Goal: Task Accomplishment & Management: Manage account settings

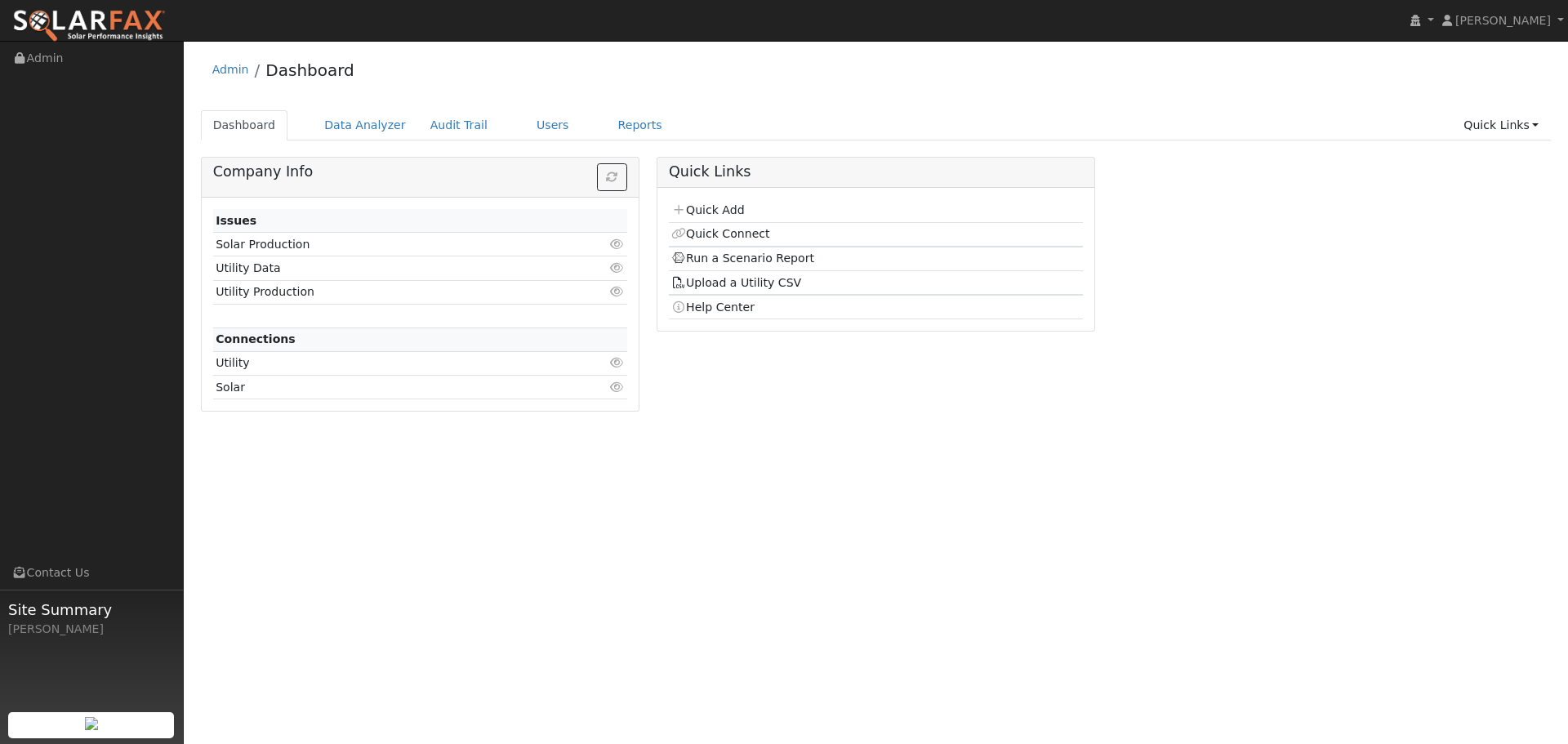
click at [85, 717] on img at bounding box center [91, 723] width 13 height 13
click at [48, 578] on link "Contact Us" at bounding box center [91, 573] width 184 height 34
click at [35, 614] on span "Site Summary" at bounding box center [91, 610] width 166 height 22
click at [1508, 16] on span "[PERSON_NAME]" at bounding box center [1503, 21] width 95 height 13
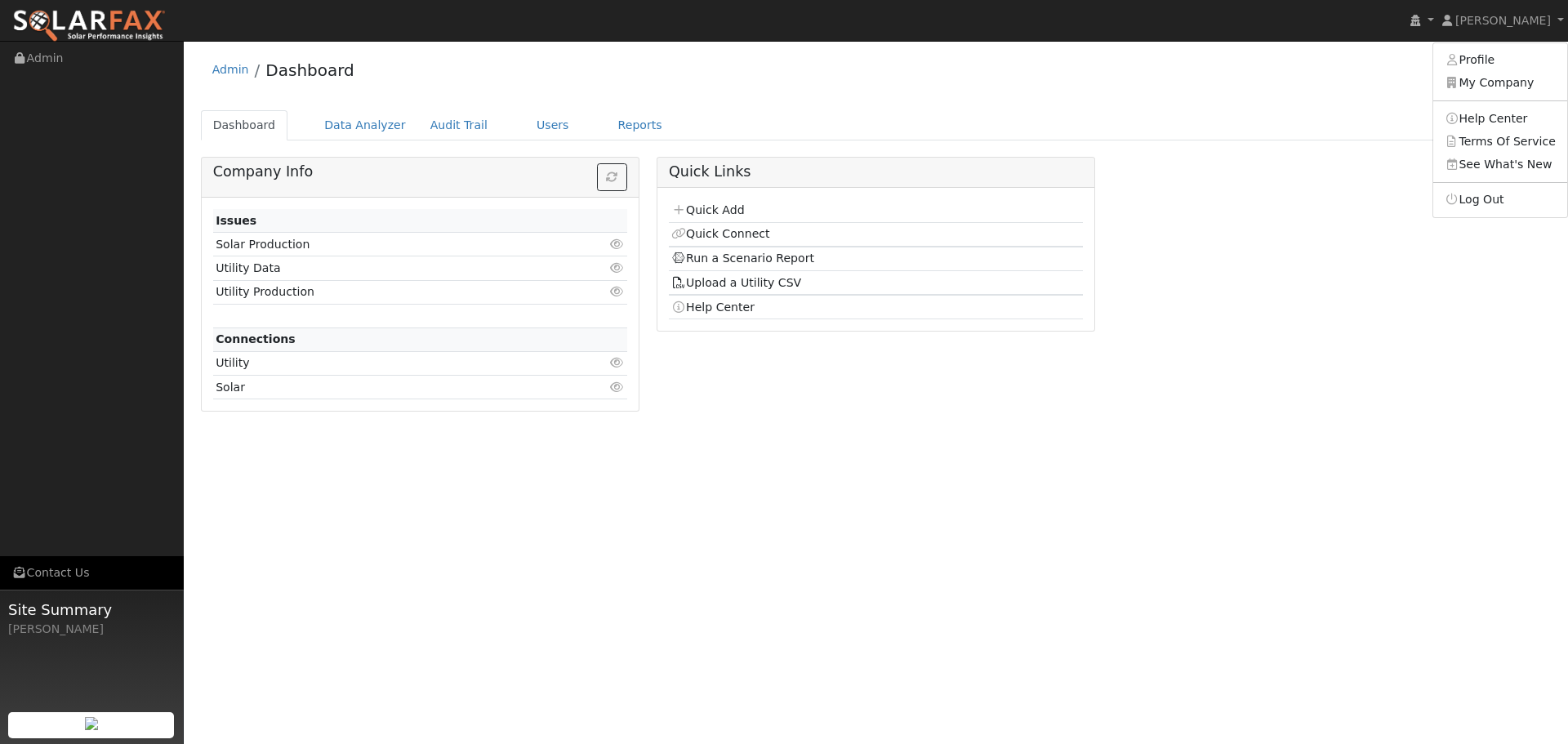
click at [54, 569] on link "Contact Us" at bounding box center [91, 573] width 184 height 34
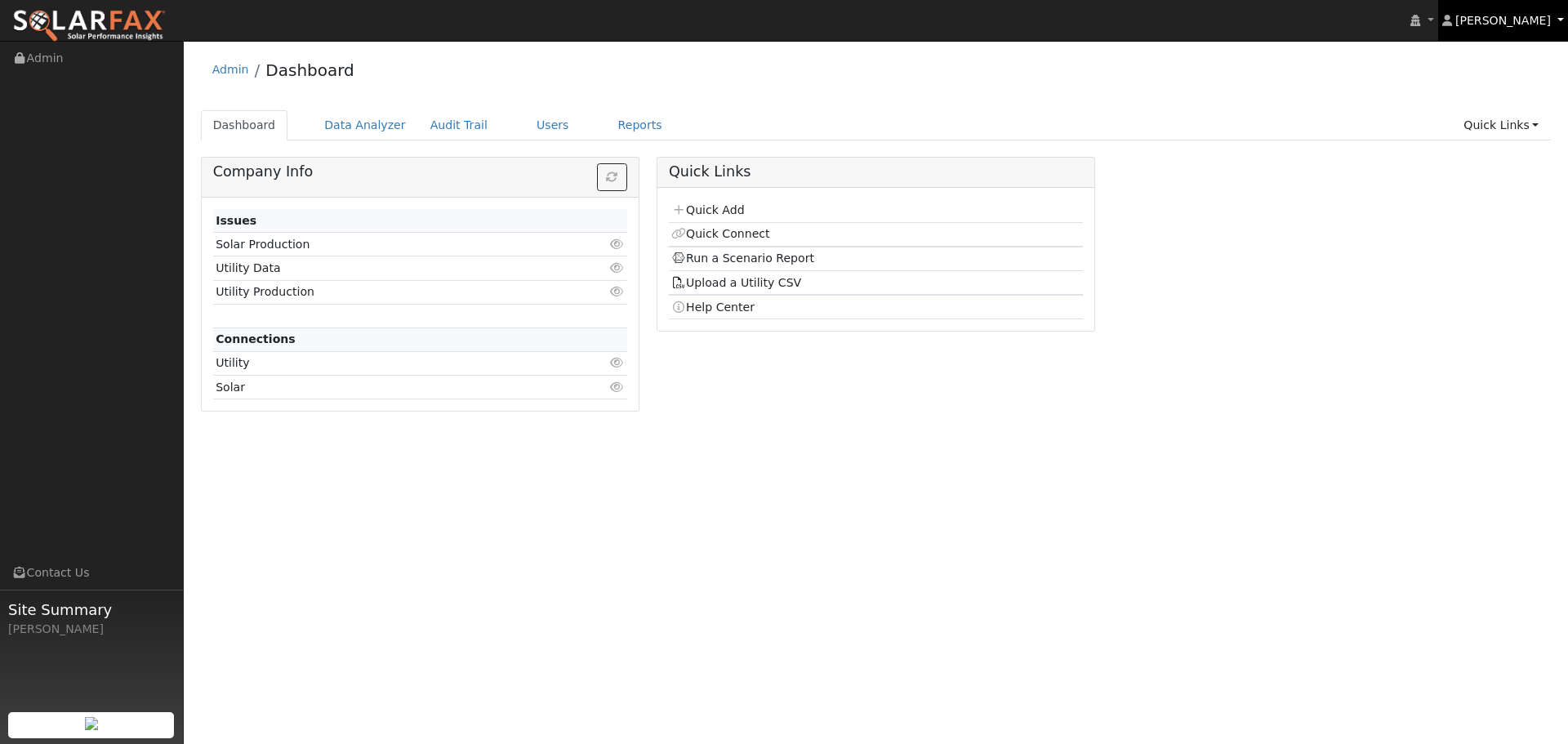
click at [1517, 20] on span "Crystal Ferragut" at bounding box center [1503, 21] width 95 height 13
click at [1487, 81] on link "My Company" at bounding box center [1499, 83] width 133 height 22
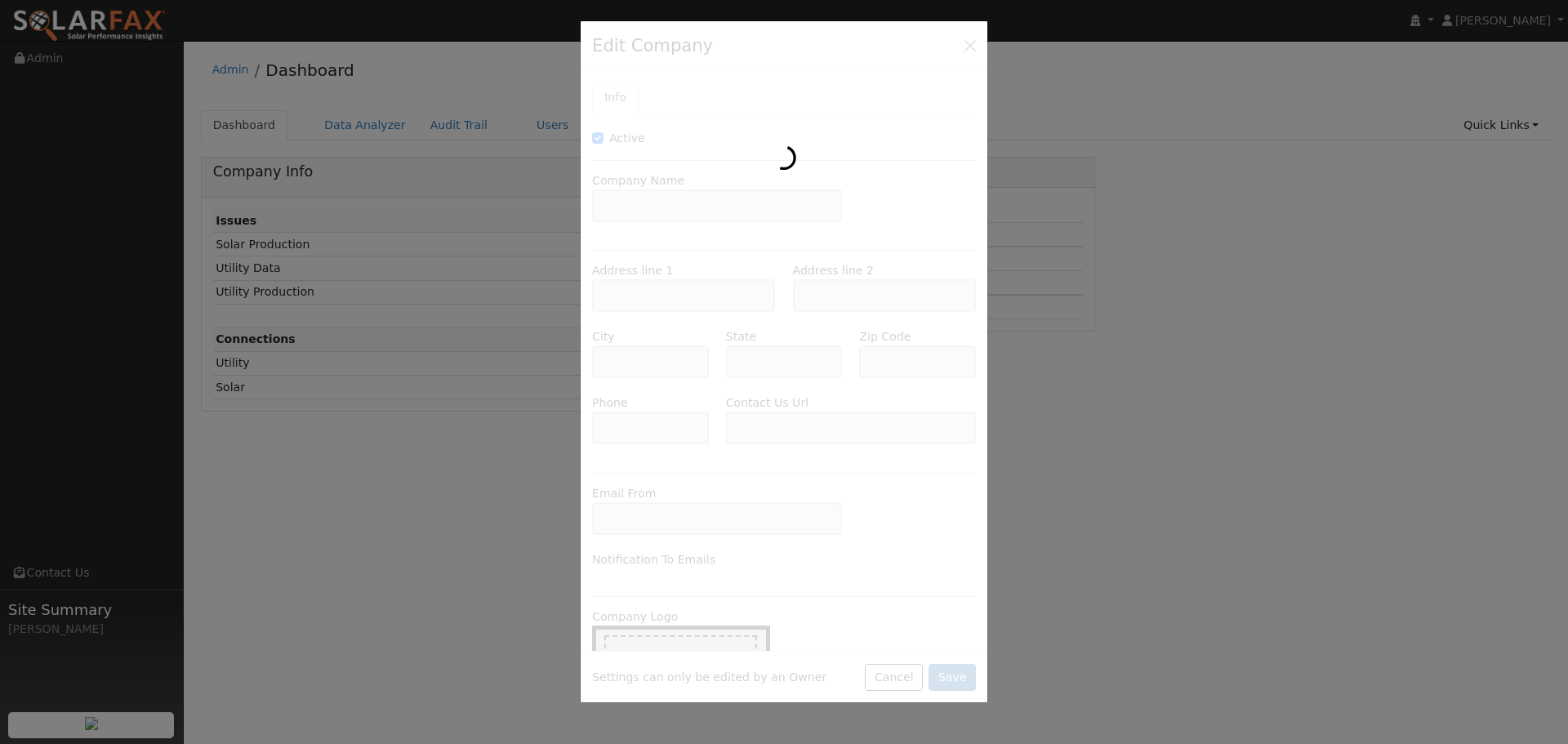
type input "Solar Guardian"
type input "2459 Wilkinson Boulevard"
type input "Charlotte"
type input "NC"
type input "28208"
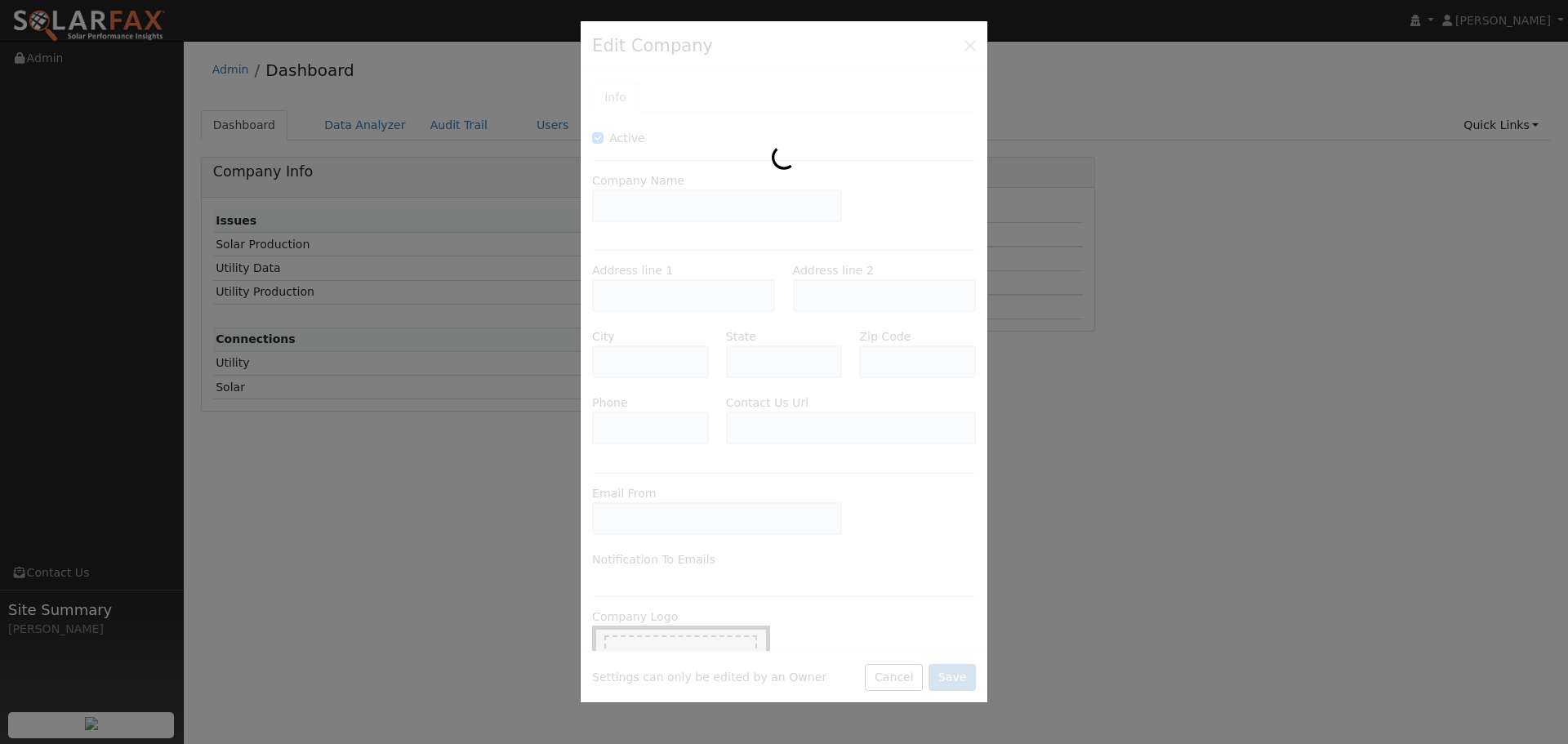
type input "803-200-1122"
type input "https://gozodiacsolar.com/contact/"
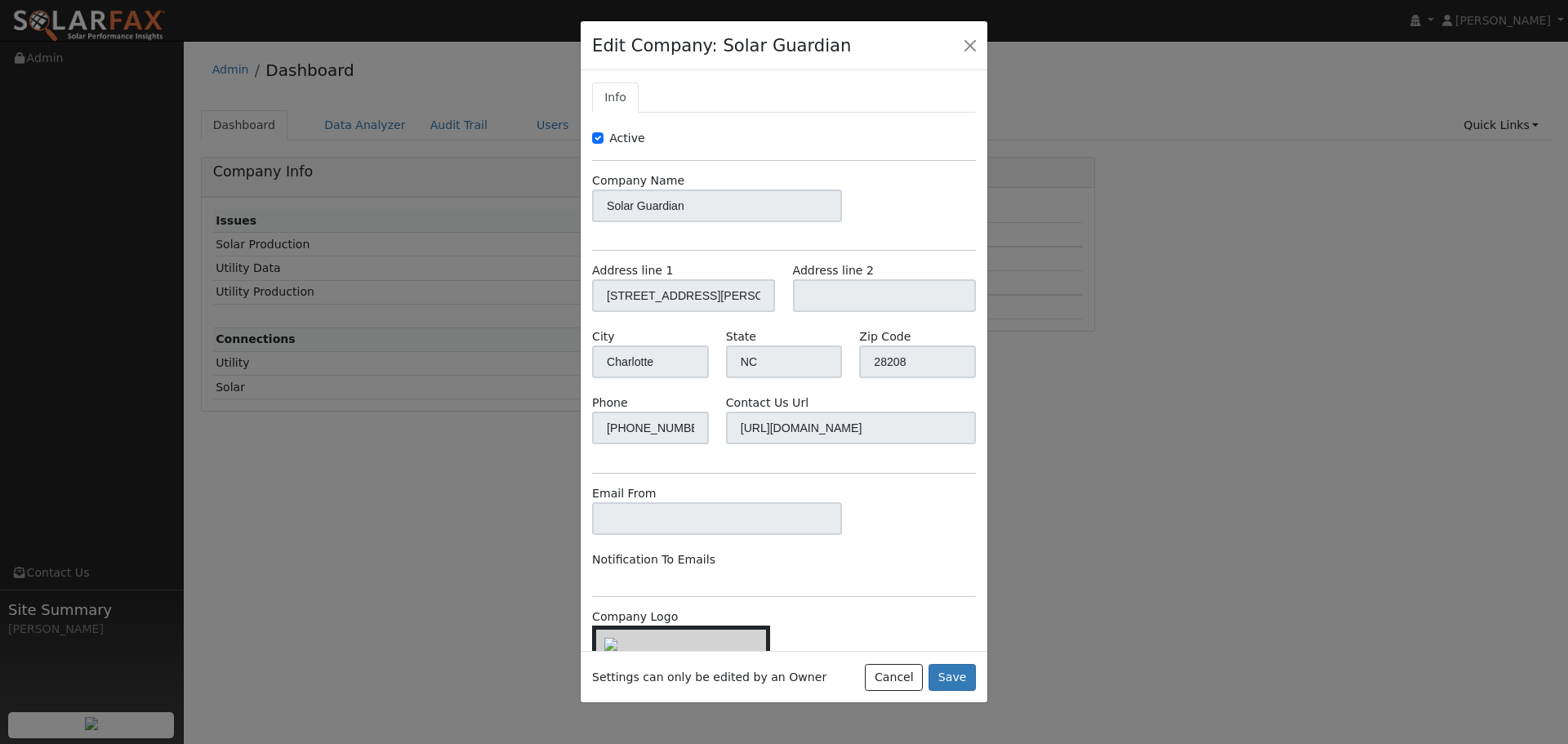
click at [637, 52] on h4 "Edit Company: Solar Guardian" at bounding box center [721, 46] width 259 height 26
drag, startPoint x: 650, startPoint y: 681, endPoint x: 801, endPoint y: 681, distance: 151.0
click at [801, 681] on div "Settings can only be edited by an Owner Cancel Save" at bounding box center [784, 676] width 407 height 51
click at [811, 681] on div "Settings can only be edited by an Owner Cancel Save" at bounding box center [784, 676] width 407 height 51
click at [728, 354] on div "Active Company Name Solar Guardian Address line 1 2459 Wilkinson Boulevard Addr…" at bounding box center [783, 404] width 384 height 549
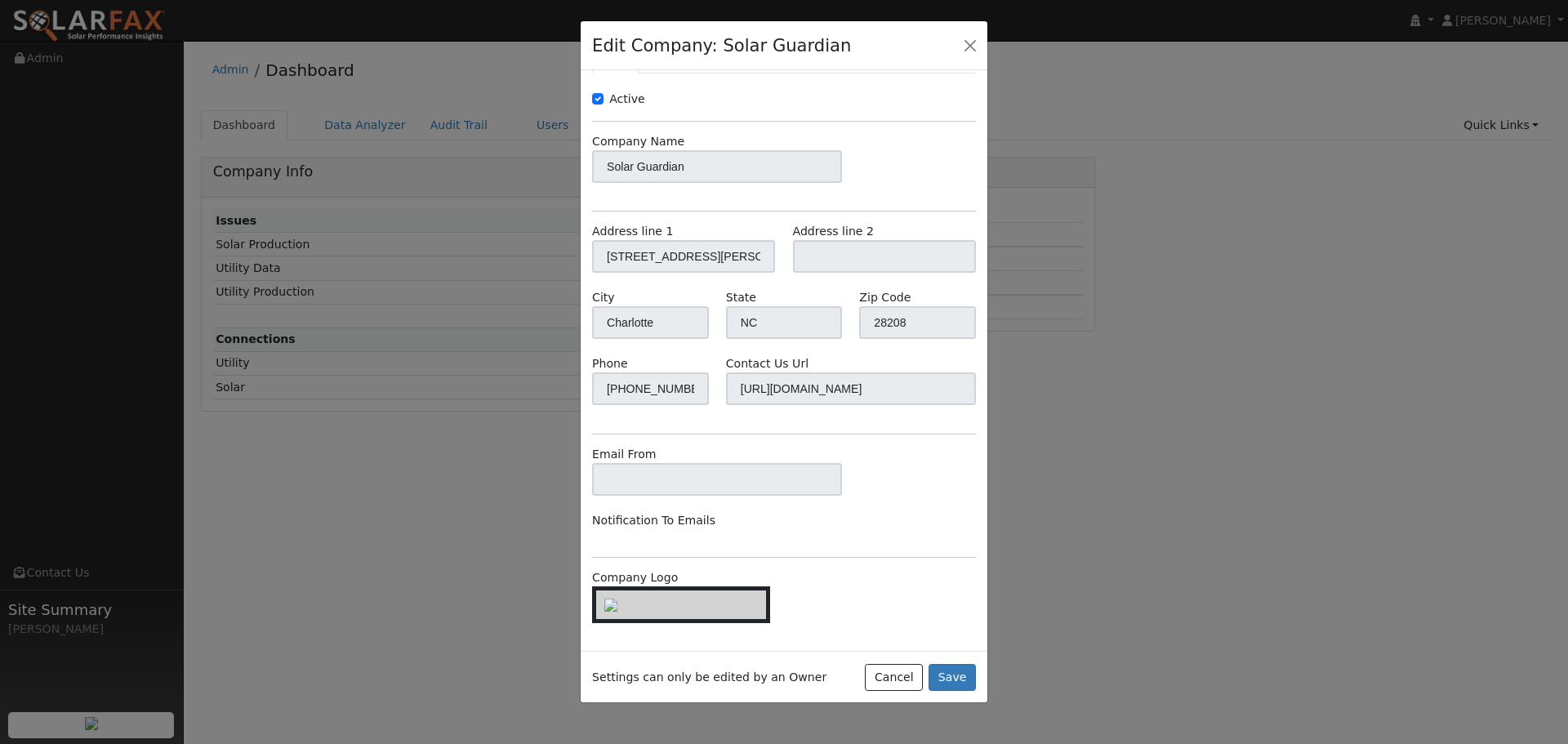
scroll to position [56, 0]
click at [973, 39] on button "button" at bounding box center [970, 45] width 22 height 22
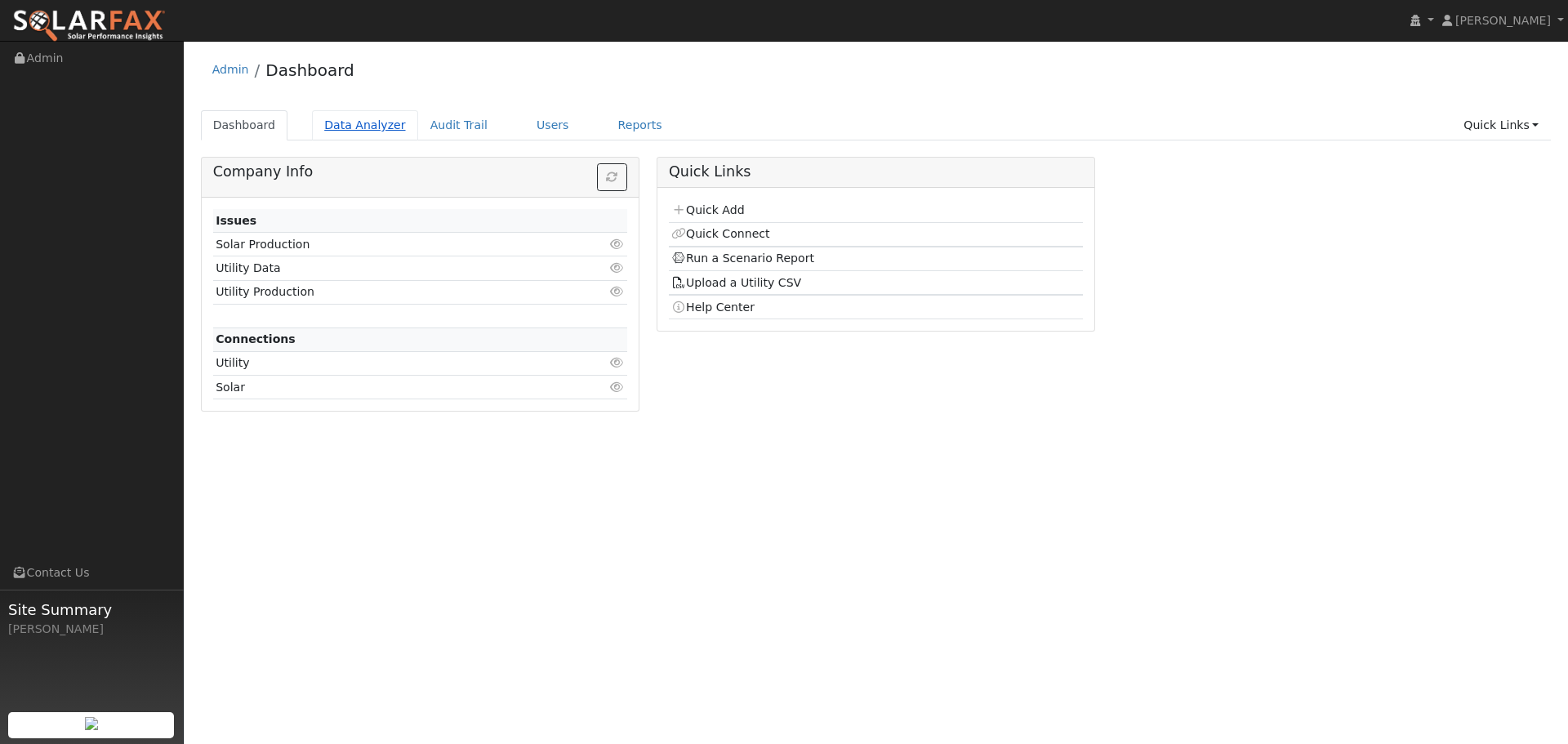
click at [336, 120] on link "Data Analyzer" at bounding box center [365, 125] width 106 height 30
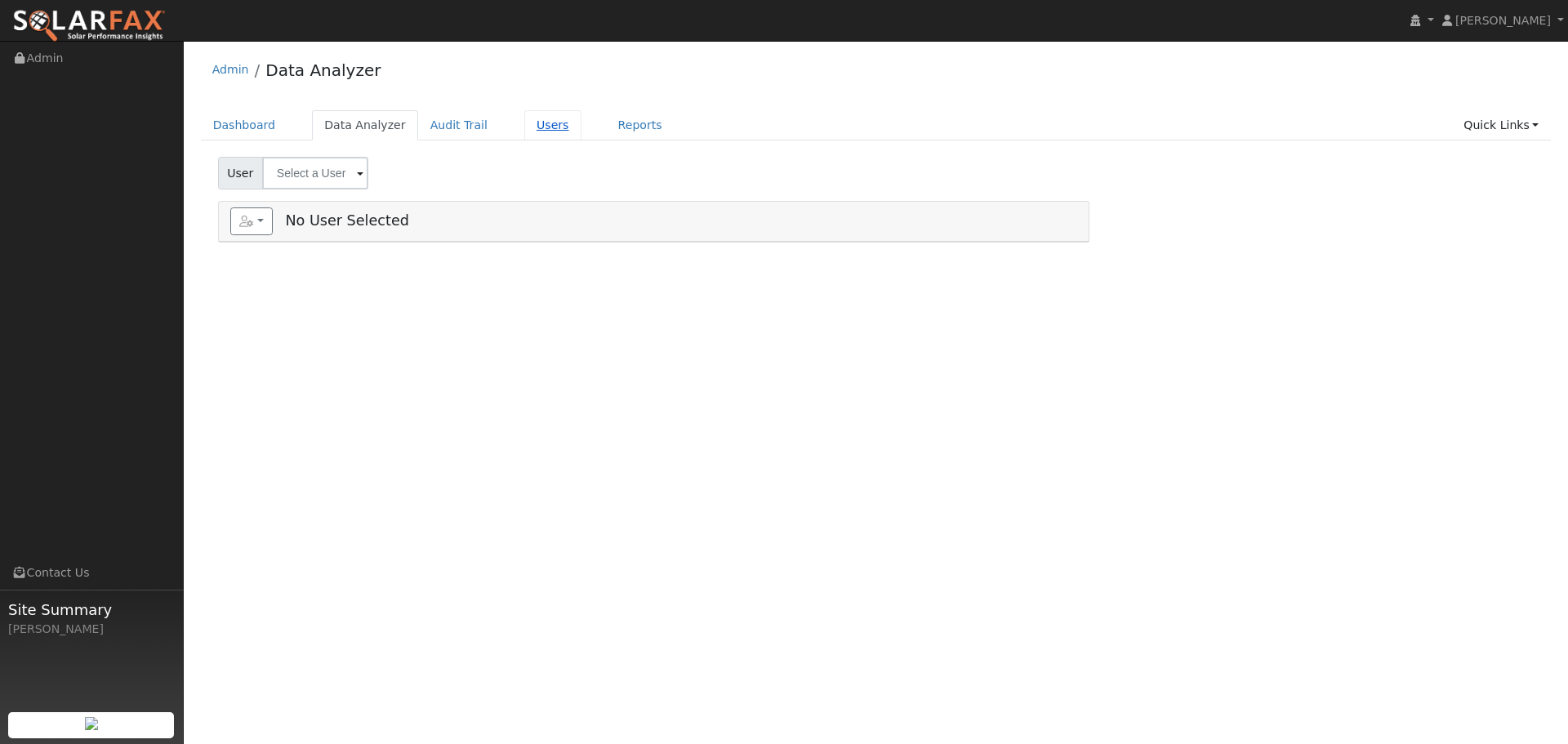
click at [525, 124] on link "Users" at bounding box center [553, 125] width 57 height 30
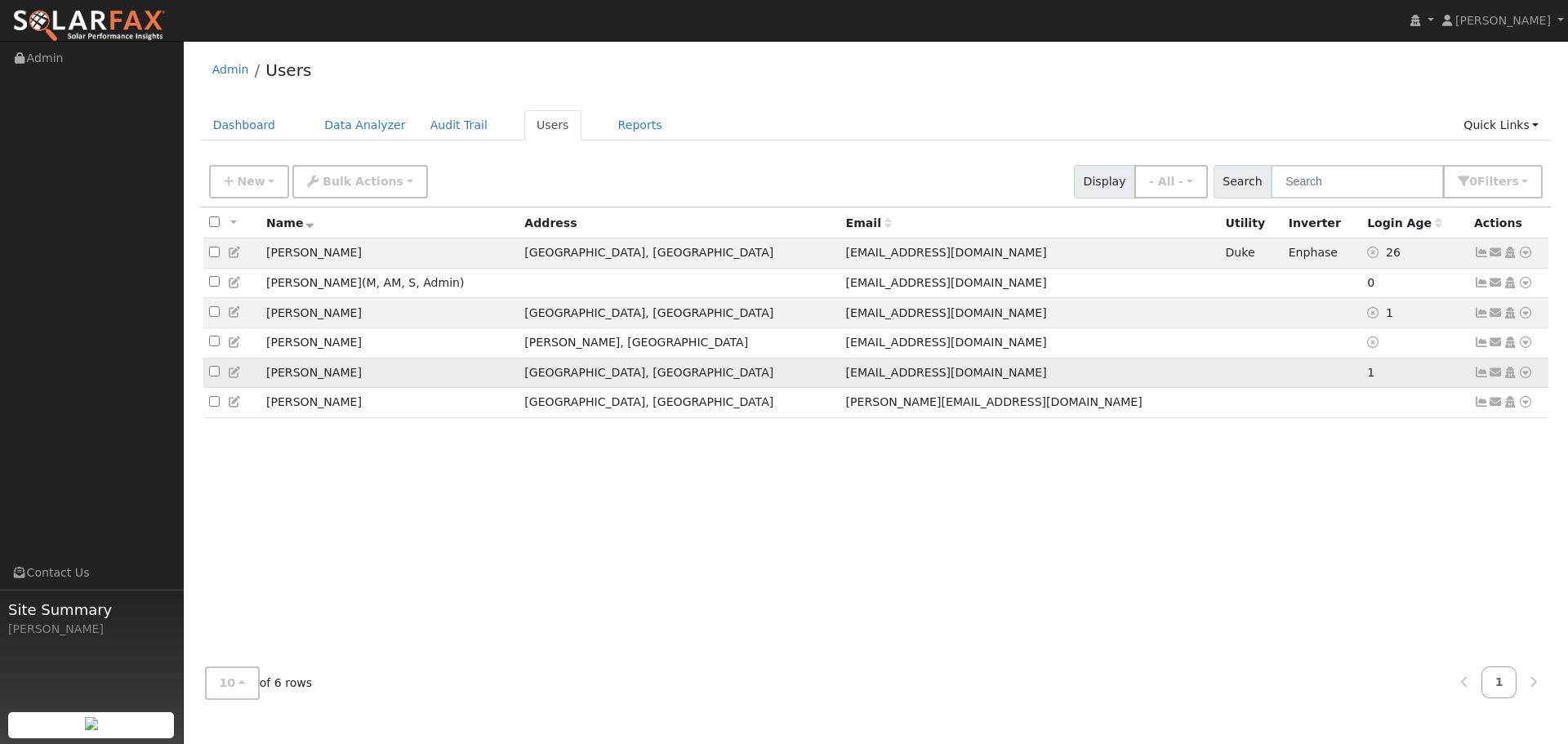
click at [1525, 376] on icon at bounding box center [1525, 372] width 15 height 11
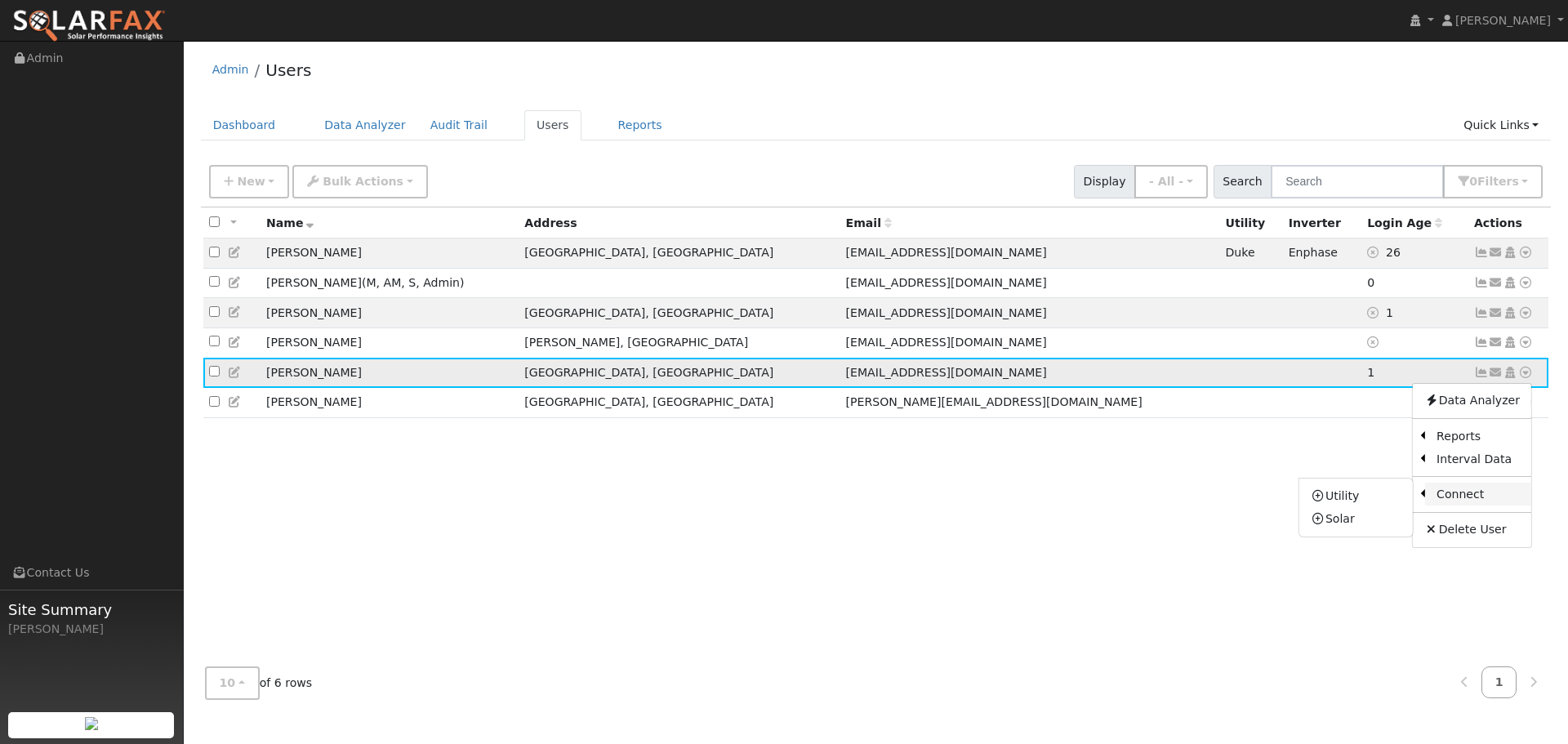
click at [1471, 501] on link "Connect" at bounding box center [1478, 494] width 106 height 22
click at [1524, 378] on icon at bounding box center [1525, 372] width 15 height 11
click at [1359, 503] on link "Utility" at bounding box center [1356, 496] width 114 height 22
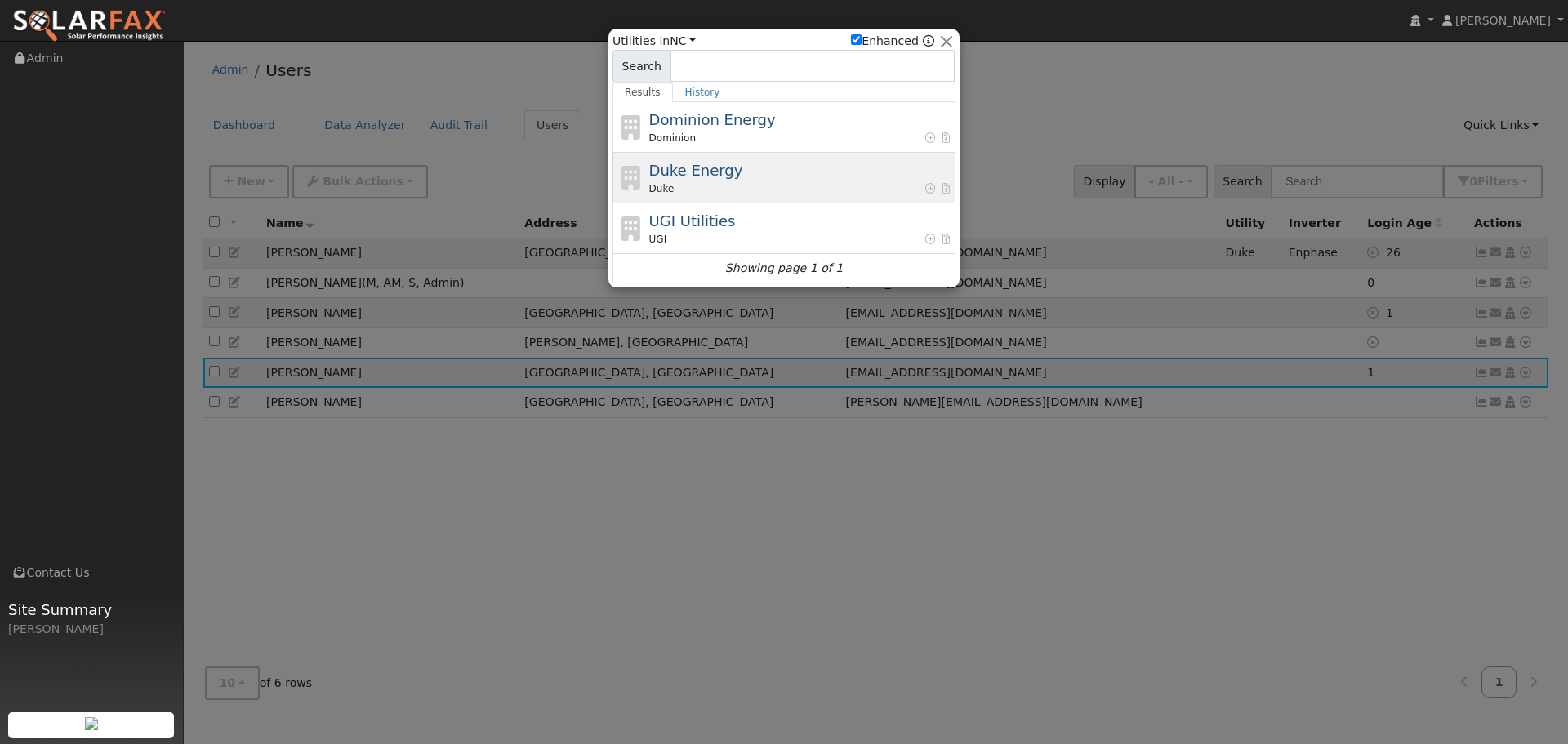
click at [716, 170] on span "Duke Energy" at bounding box center [696, 170] width 94 height 17
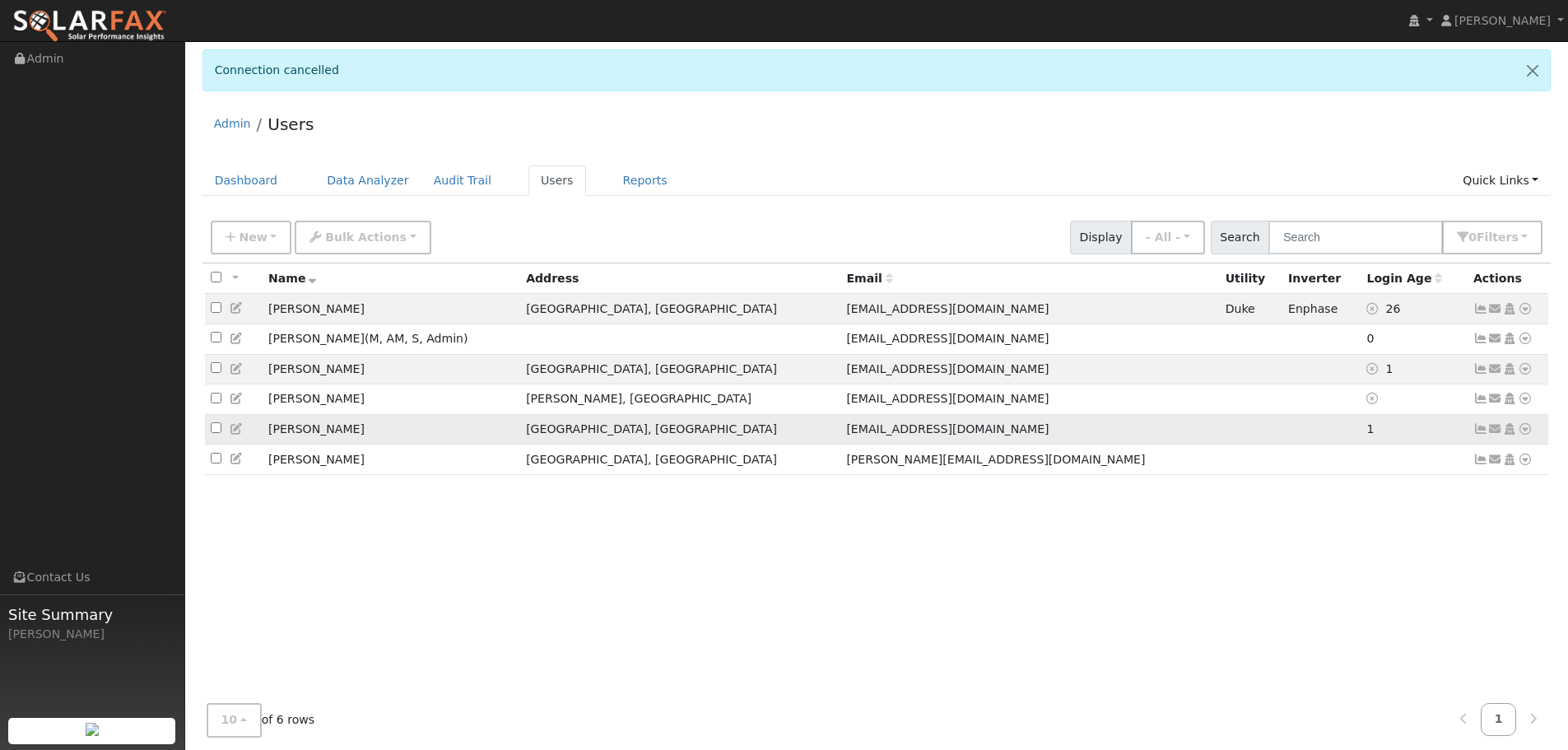
click at [1366, 435] on span "1" at bounding box center [1370, 429] width 8 height 13
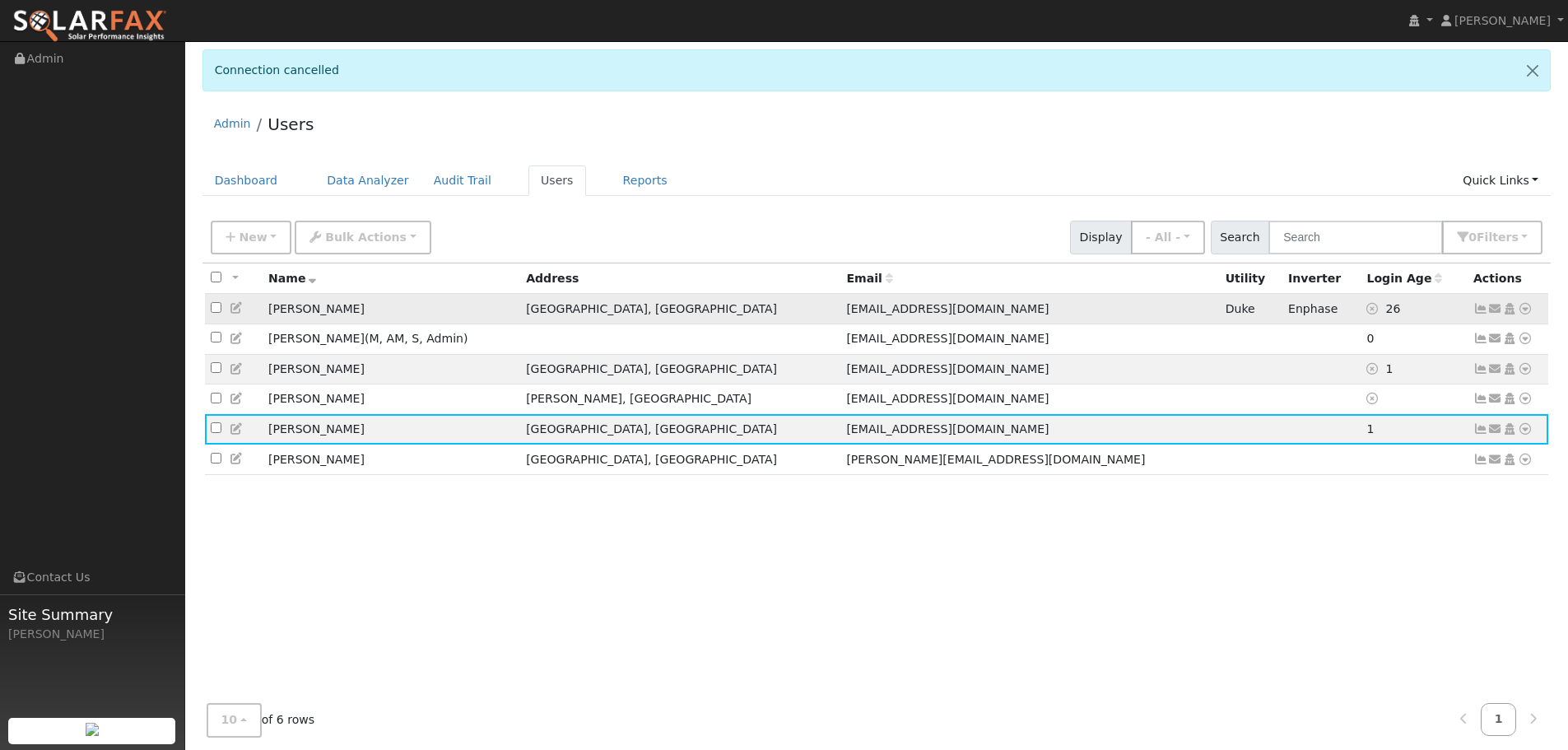
click at [232, 313] on icon at bounding box center [237, 308] width 15 height 11
type input "[PERSON_NAME]"
type input "Evey"
type input "[EMAIL_ADDRESS][DOMAIN_NAME]"
type input "[PHONE_NUMBER]"
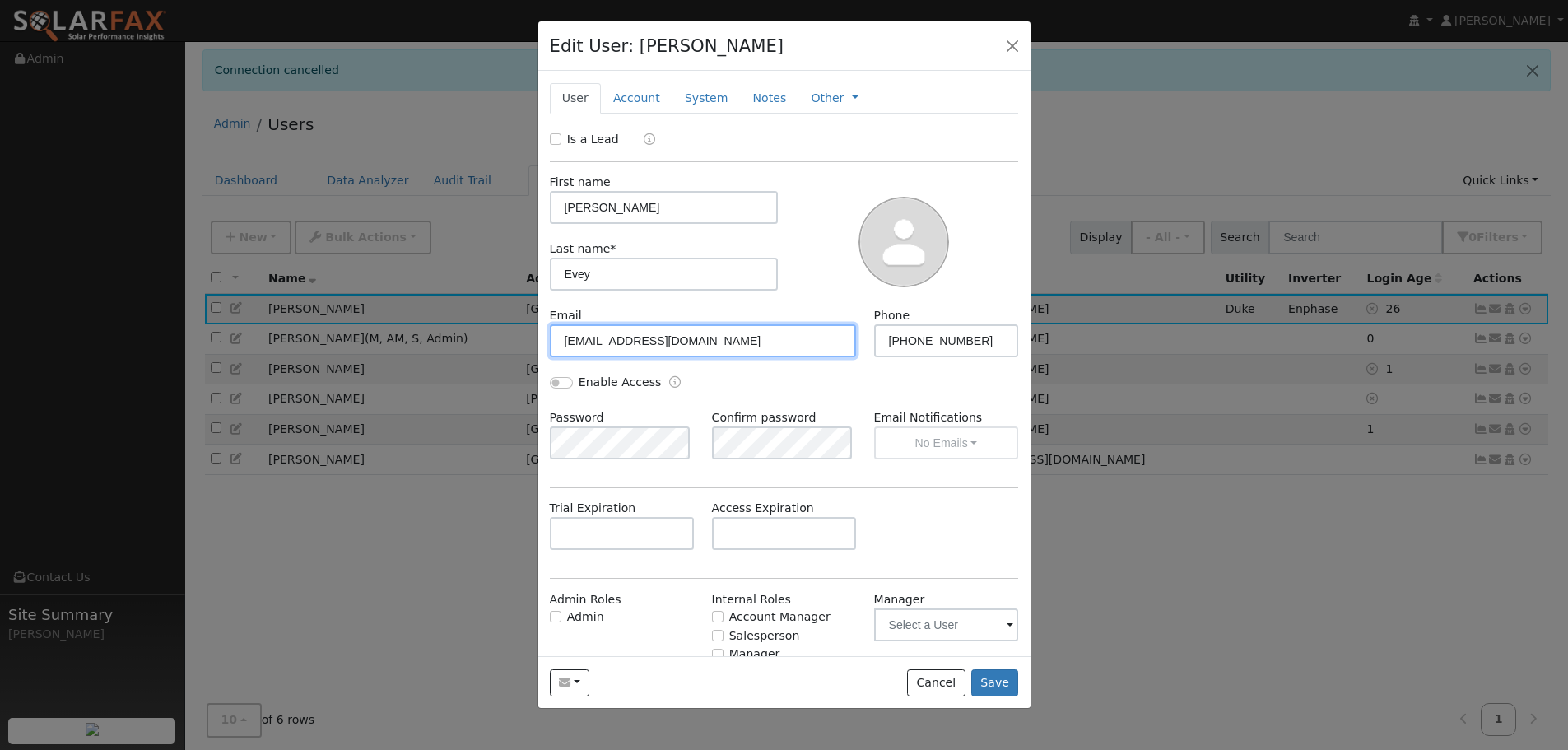
click at [594, 341] on input "[EMAIL_ADDRESS][DOMAIN_NAME]" at bounding box center [703, 341] width 307 height 33
click at [753, 353] on input "[EMAIL_ADDRESS][DOMAIN_NAME]" at bounding box center [703, 341] width 307 height 33
type input "[EMAIL_ADDRESS][DOMAIN_NAME]"
click at [802, 364] on div "Email [EMAIL_ADDRESS][DOMAIN_NAME] Phone [PHONE_NUMBER]" at bounding box center [784, 340] width 486 height 67
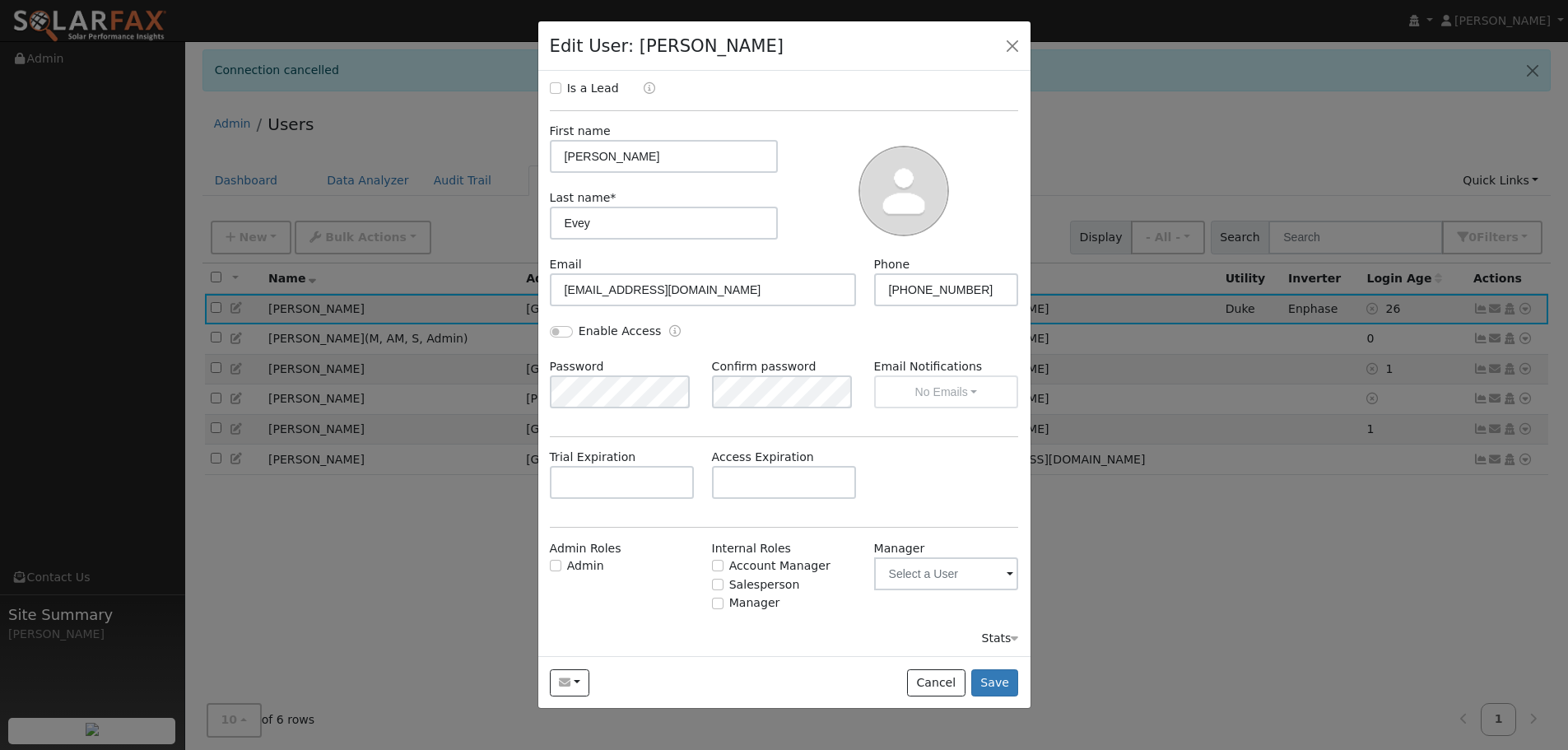
scroll to position [54, 0]
click at [1003, 687] on button "Save" at bounding box center [994, 683] width 48 height 28
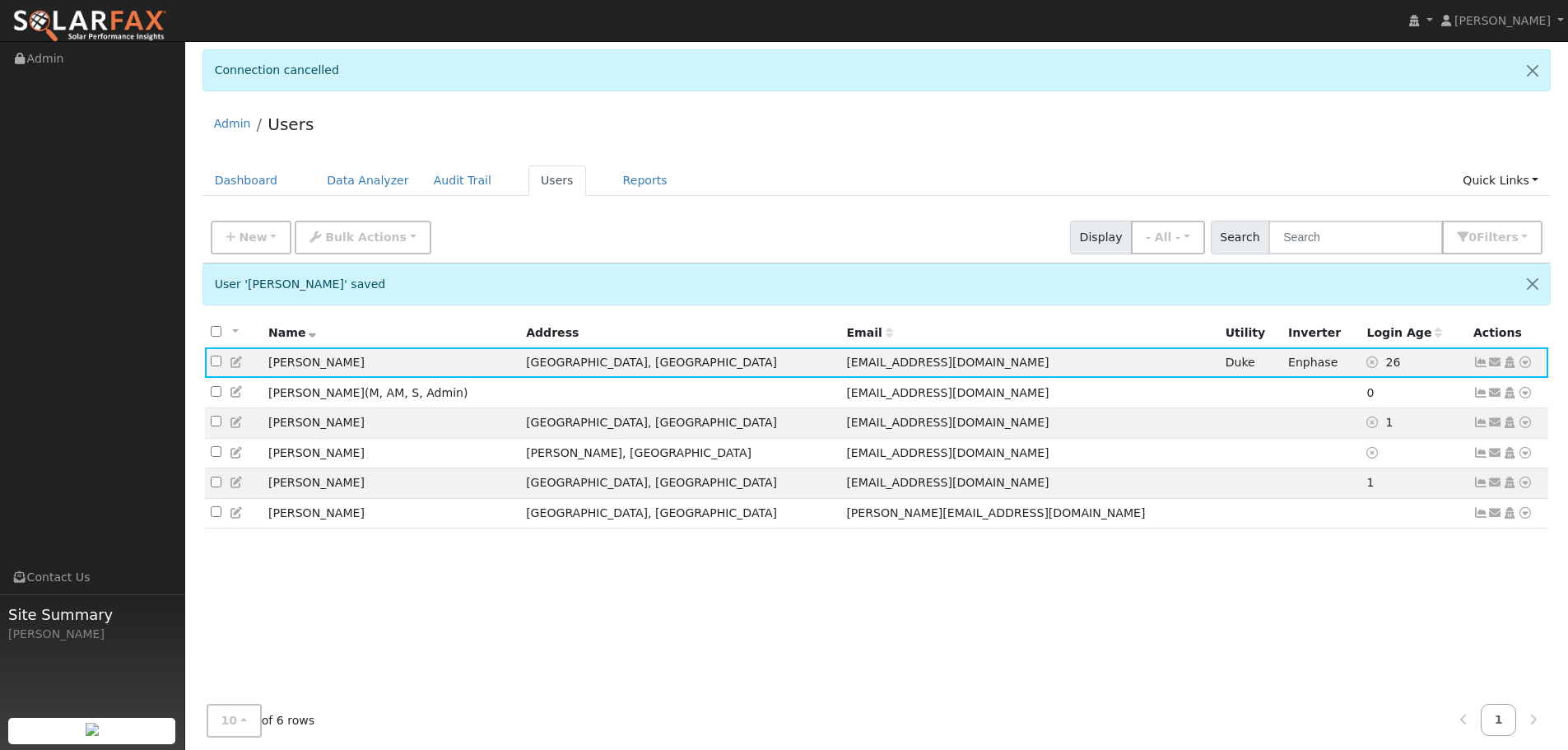
click at [838, 658] on div "All None All on page None on page Name Address Email Utility Inverter Login Age…" at bounding box center [877, 542] width 1349 height 451
